Goal: Transaction & Acquisition: Purchase product/service

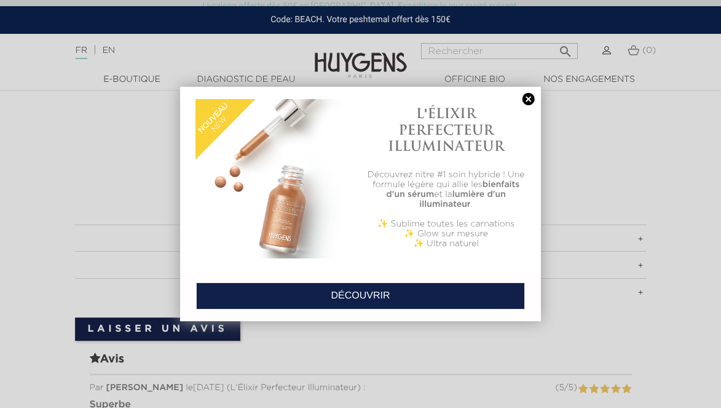
scroll to position [98, 0]
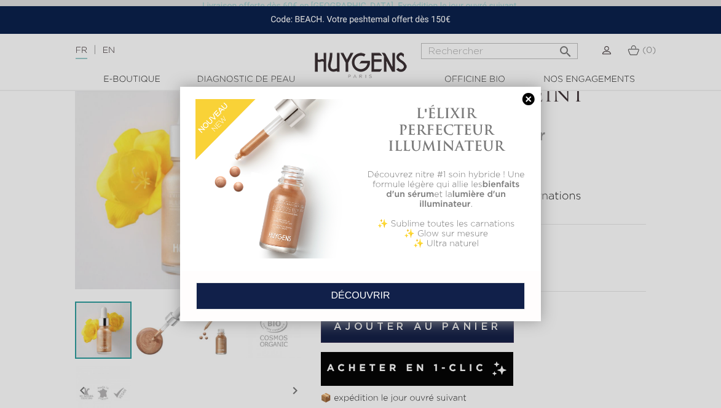
click at [523, 99] on link at bounding box center [528, 99] width 17 height 13
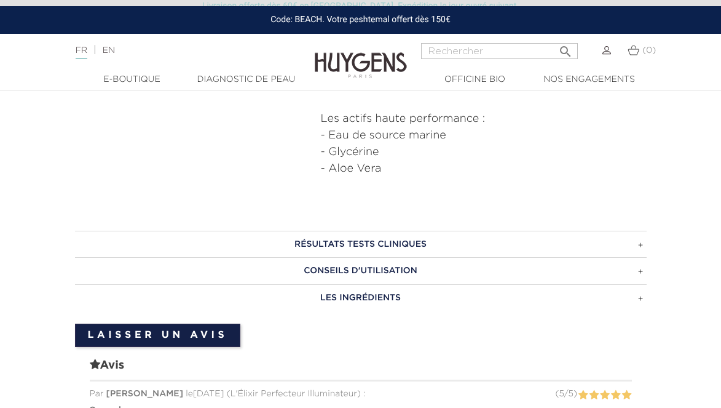
scroll to position [694, 0]
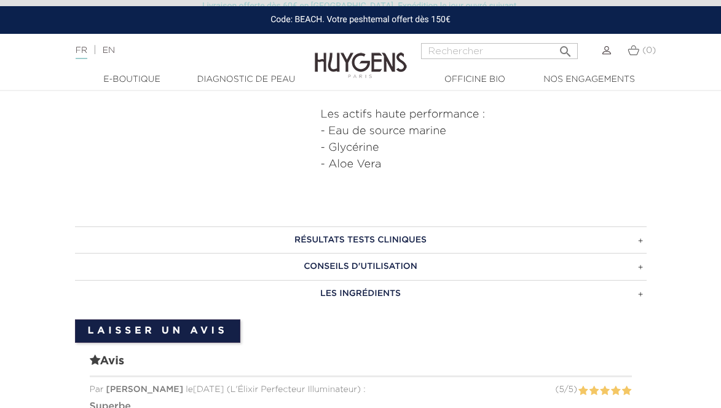
click at [335, 245] on h3 "RÉSULTATS TESTS CLINIQUES" at bounding box center [361, 239] width 572 height 27
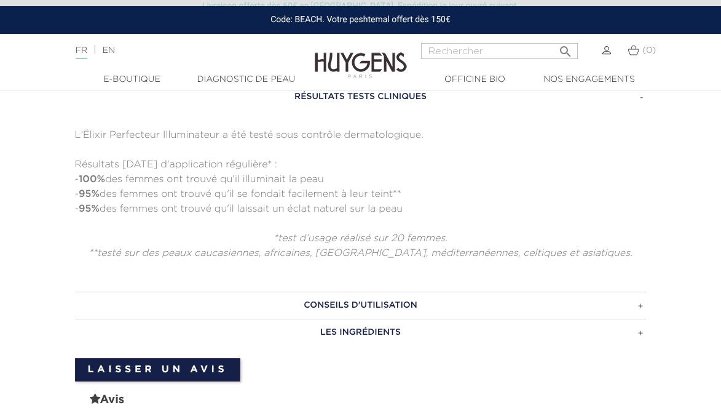
scroll to position [881, 0]
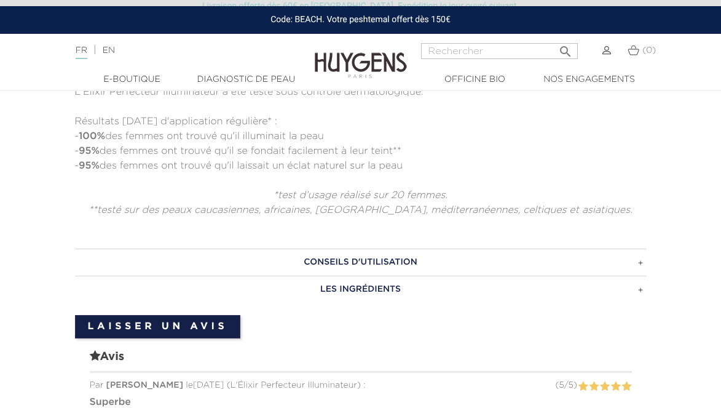
click at [336, 260] on h3 "CONSEILS D'UTILISATION" at bounding box center [361, 261] width 572 height 27
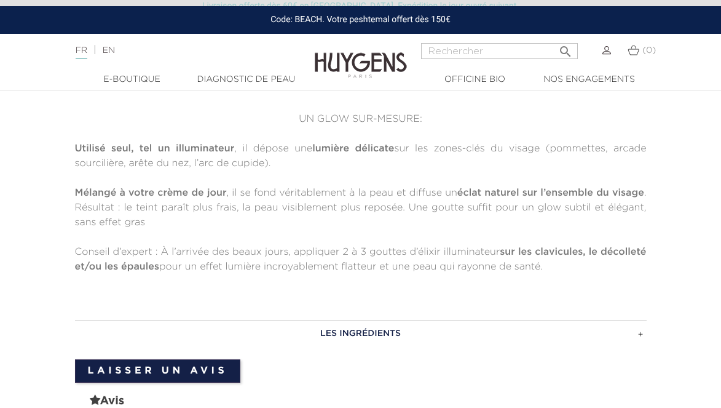
click at [341, 323] on h3 "LES INGRÉDIENTS" at bounding box center [361, 333] width 572 height 27
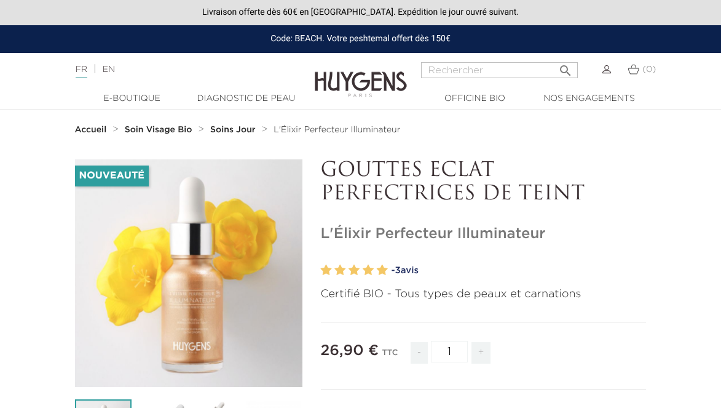
scroll to position [0, 0]
click at [435, 180] on p "GOUTTES ECLAT PERFECTRICES DE TEINT" at bounding box center [484, 182] width 326 height 47
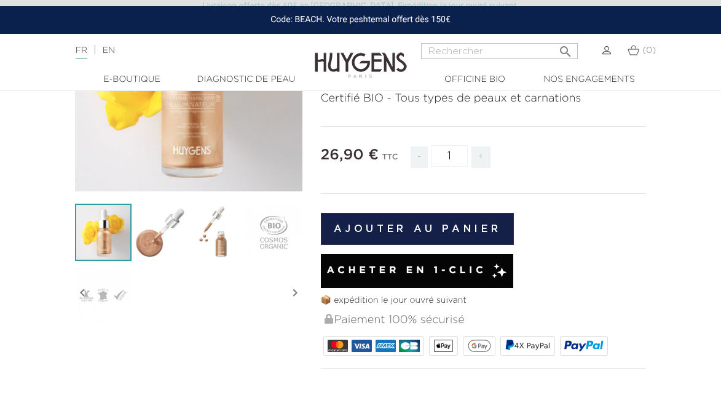
scroll to position [153, 0]
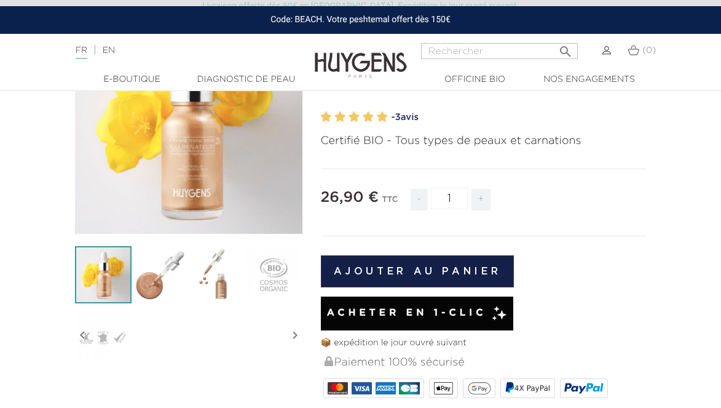
click at [473, 200] on span "+" at bounding box center [482, 200] width 20 height 22
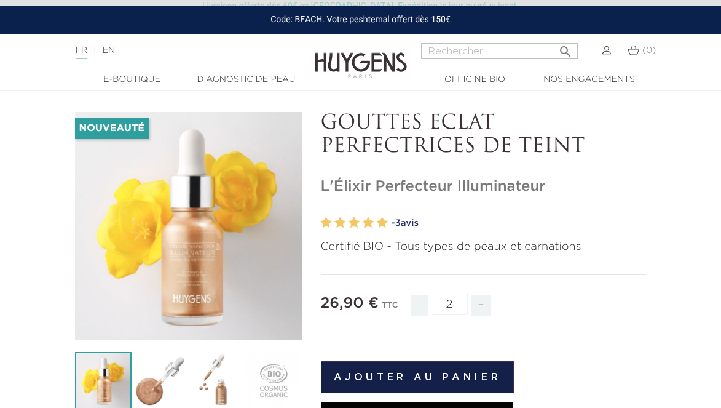
scroll to position [71, 0]
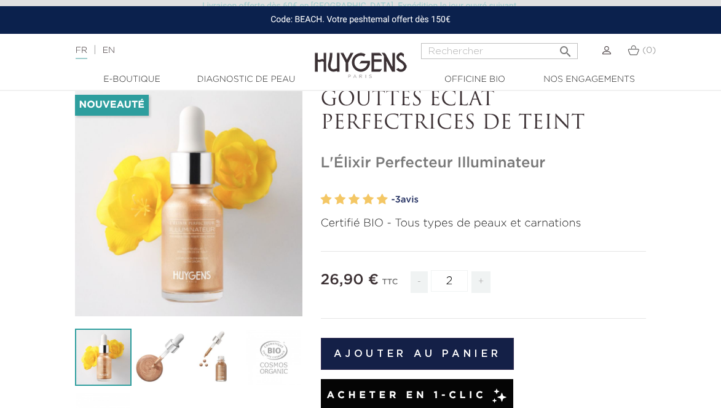
click at [484, 278] on span "+" at bounding box center [482, 282] width 20 height 22
type input "4"
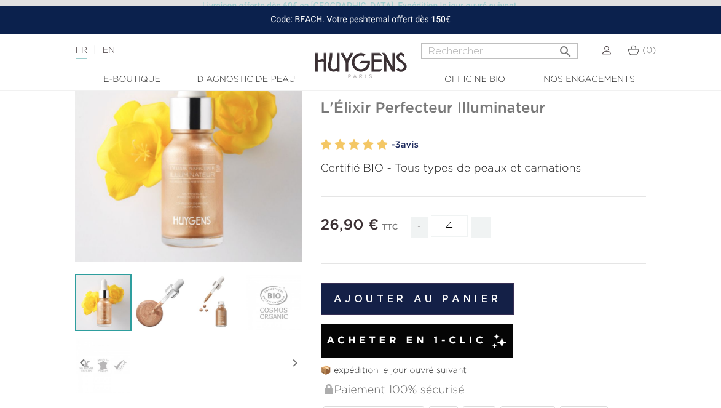
scroll to position [226, 0]
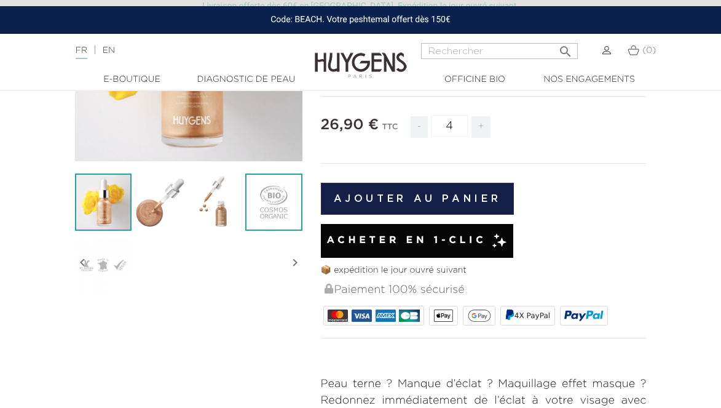
click at [262, 181] on img at bounding box center [273, 201] width 57 height 57
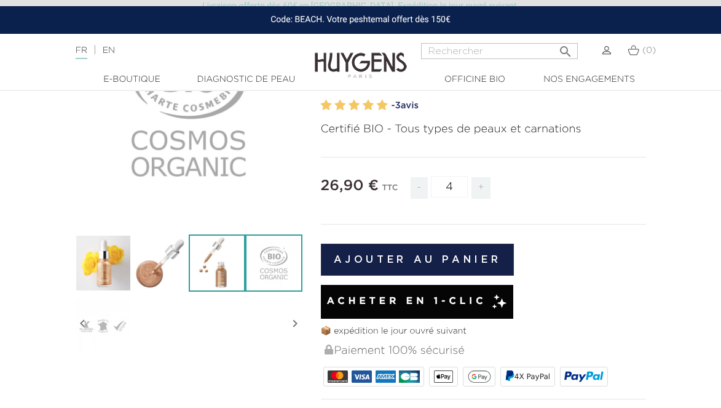
scroll to position [71, 0]
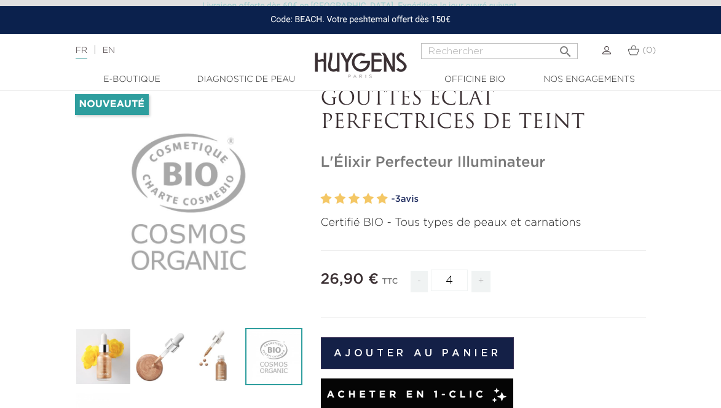
click at [227, 319] on div "" at bounding box center [189, 271] width 228 height 366
click at [207, 342] on img at bounding box center [217, 356] width 57 height 57
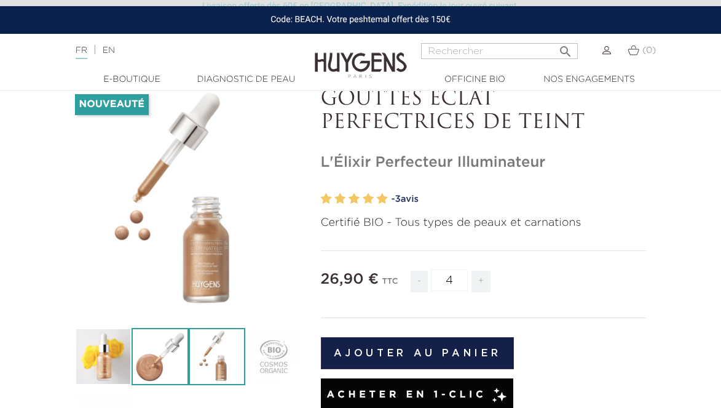
click at [164, 349] on img at bounding box center [160, 356] width 57 height 57
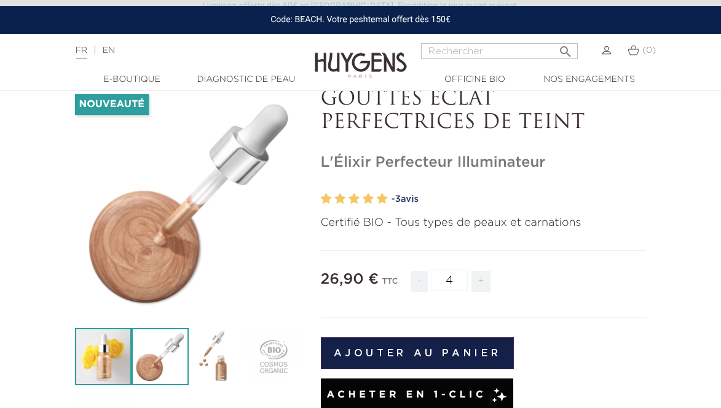
click at [112, 347] on img at bounding box center [103, 356] width 57 height 57
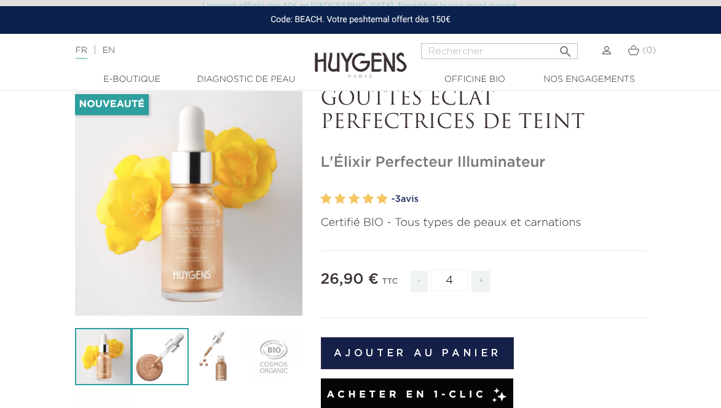
click at [167, 354] on img at bounding box center [160, 356] width 57 height 57
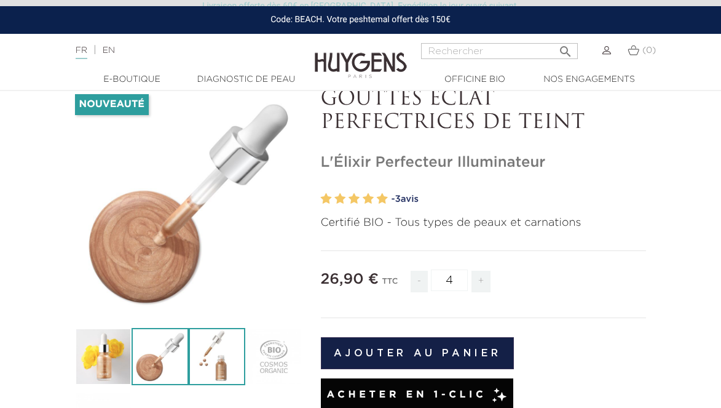
click at [245, 378] on img at bounding box center [217, 356] width 57 height 57
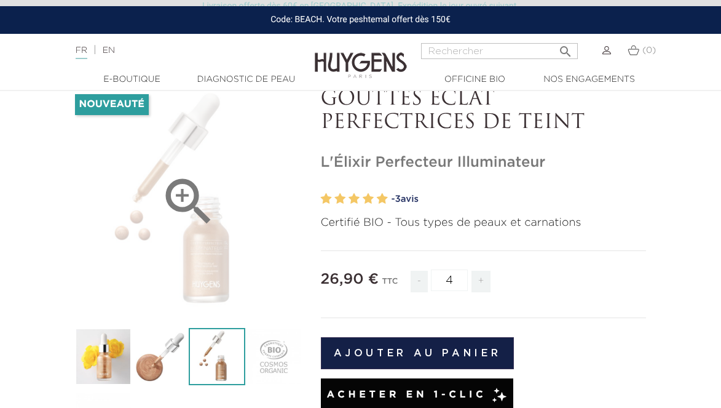
click at [221, 229] on div "" at bounding box center [189, 202] width 228 height 228
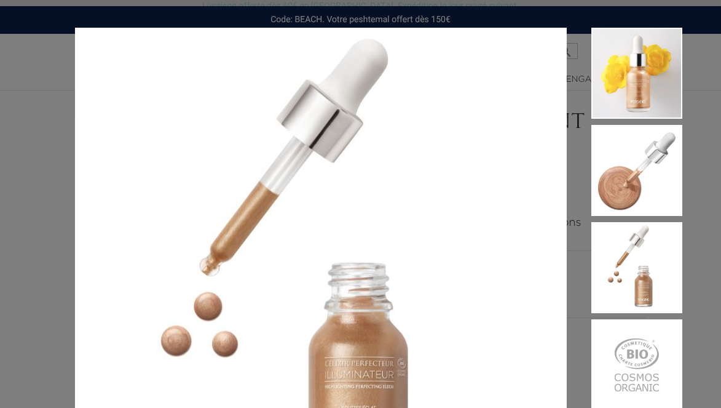
click at [700, 53] on div "Certifié BIO - Tous types de peaux et carnations" at bounding box center [360, 204] width 721 height 408
click at [47, 85] on div "Certifié BIO - Tous types de peaux et carnations" at bounding box center [360, 204] width 721 height 408
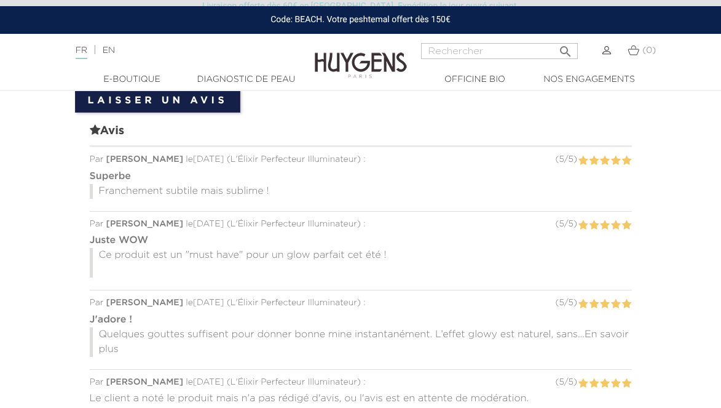
scroll to position [1093, 0]
